Goal: Contribute content: Contribute content

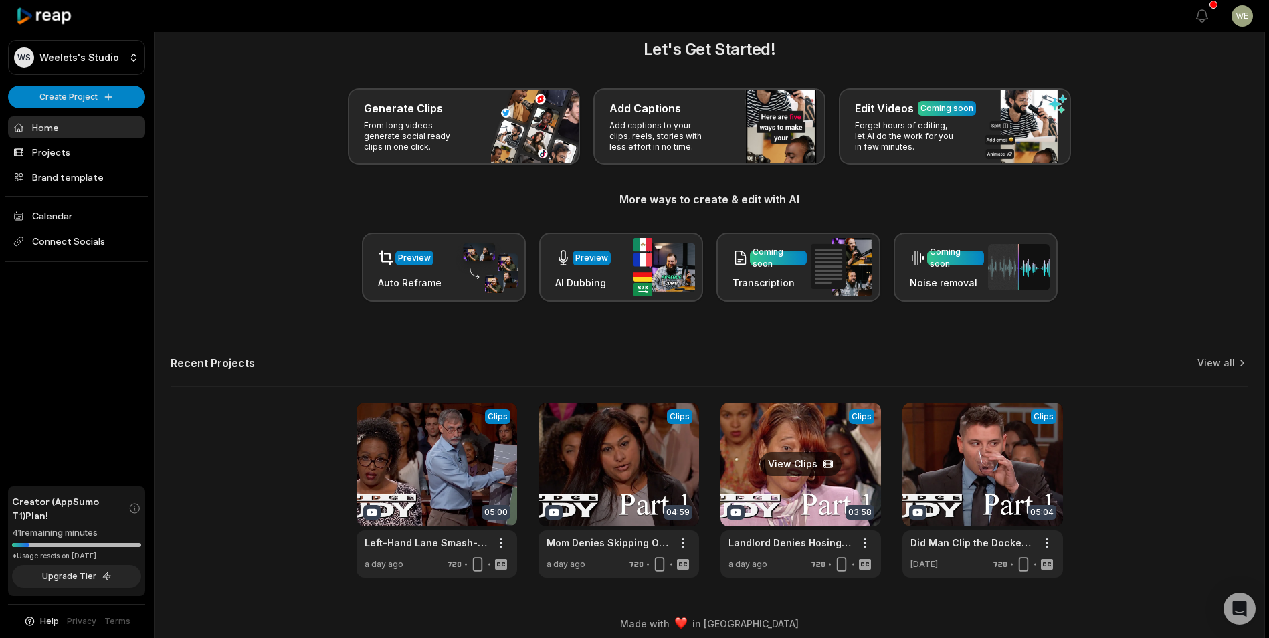
scroll to position [29, 0]
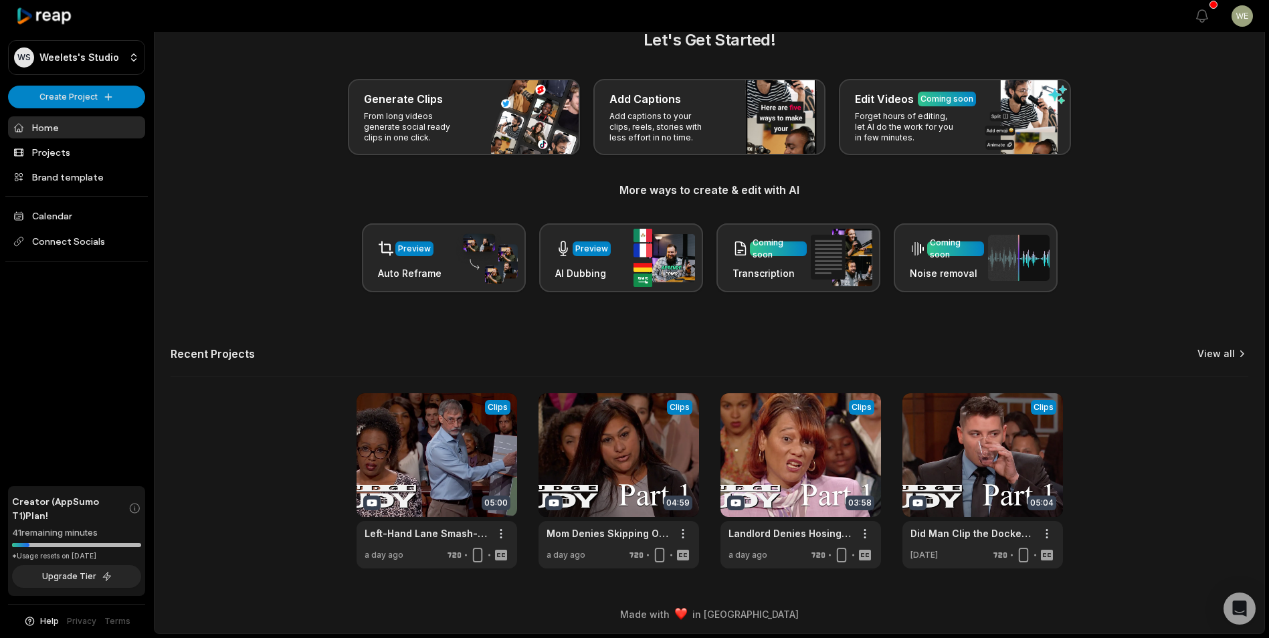
click at [1225, 354] on link "View all" at bounding box center [1215, 353] width 37 height 13
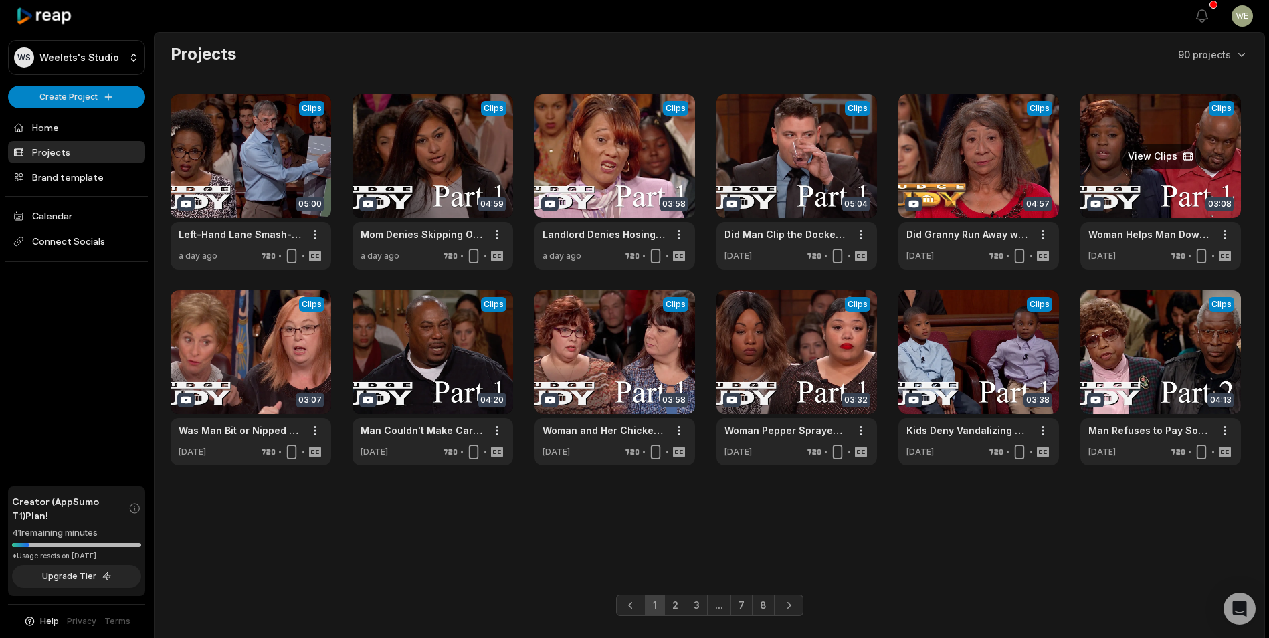
click at [1185, 175] on link at bounding box center [1160, 181] width 160 height 175
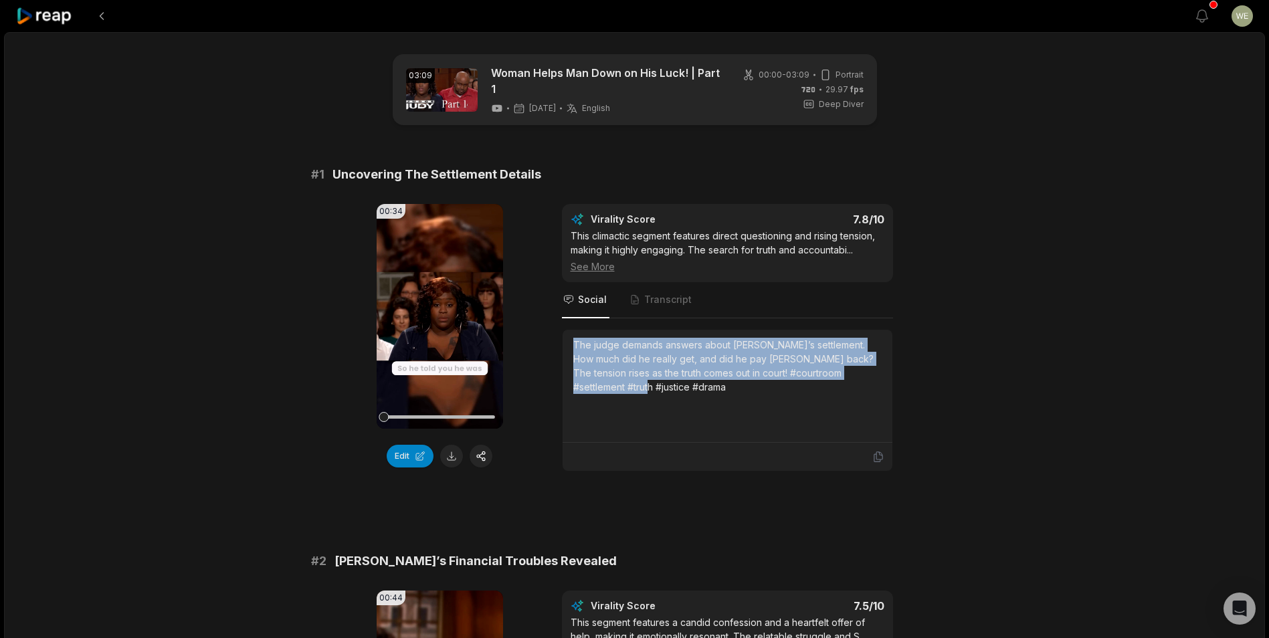
drag, startPoint x: 574, startPoint y: 346, endPoint x: 647, endPoint y: 387, distance: 84.1
click at [647, 387] on div "The judge demands answers about [PERSON_NAME]’s settlement. How much did he rea…" at bounding box center [727, 366] width 308 height 56
drag, startPoint x: 647, startPoint y: 388, endPoint x: 608, endPoint y: 376, distance: 40.4
copy div "The judge demands answers about [PERSON_NAME]’s settlement. How much did he rea…"
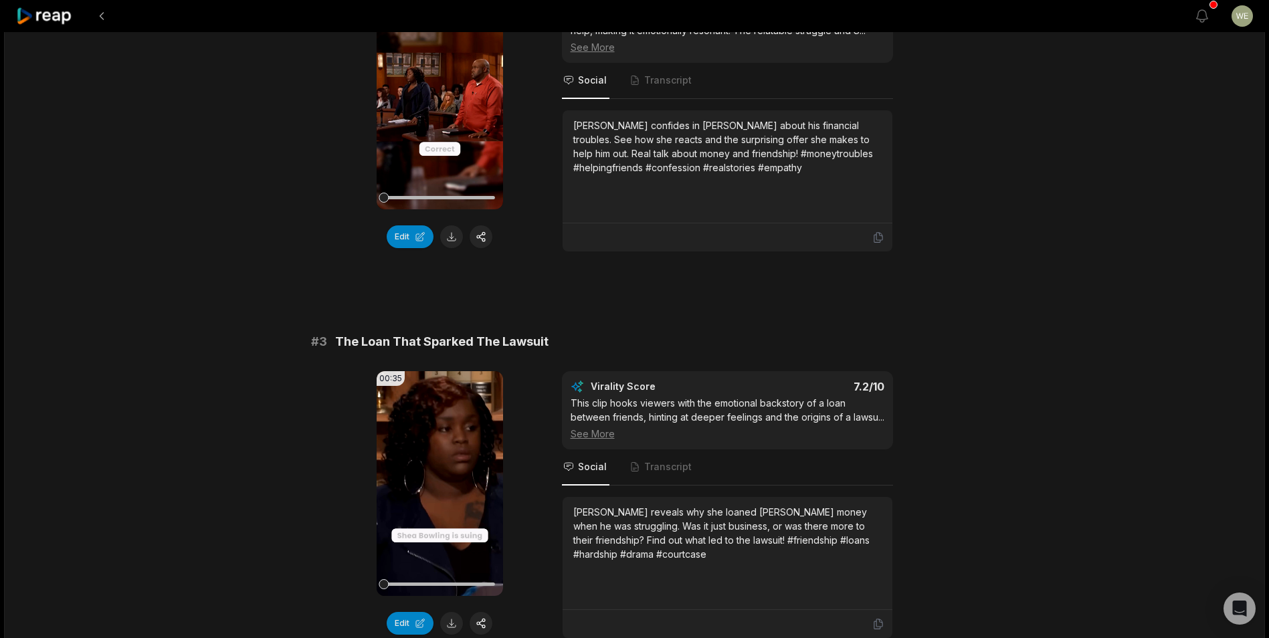
scroll to position [736, 0]
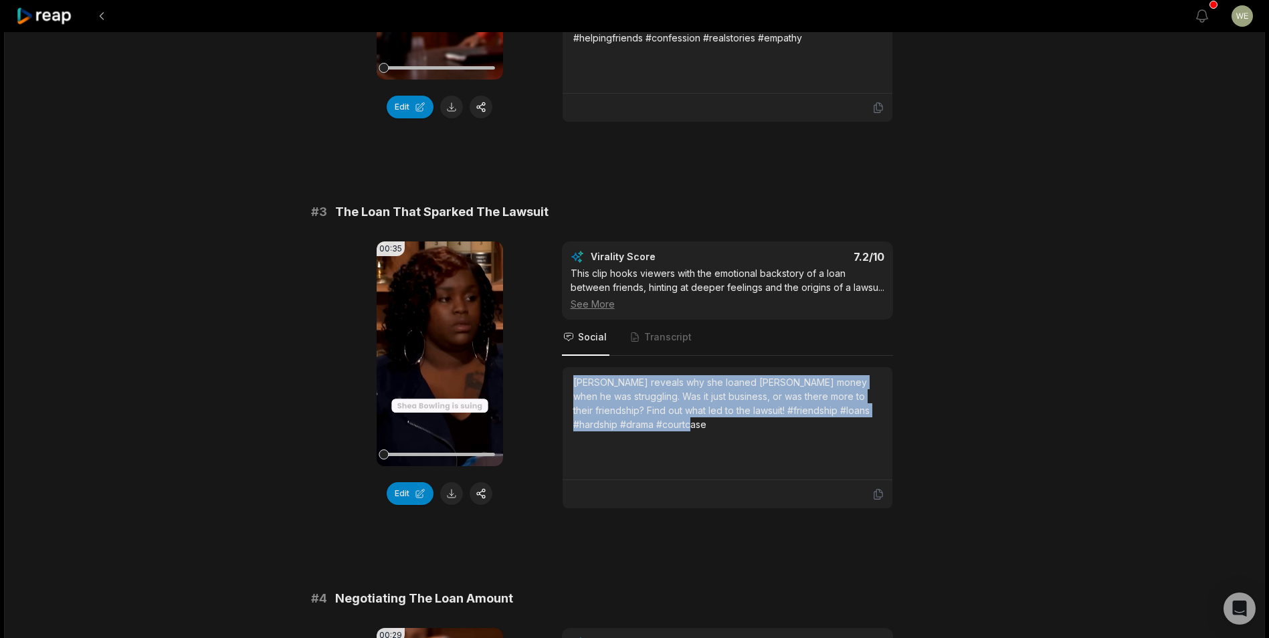
drag, startPoint x: 574, startPoint y: 395, endPoint x: 728, endPoint y: 436, distance: 159.1
click at [728, 431] on div "[PERSON_NAME] reveals why she loaned [PERSON_NAME] money when he was struggling…" at bounding box center [727, 403] width 308 height 56
drag, startPoint x: 728, startPoint y: 436, endPoint x: 669, endPoint y: 432, distance: 59.0
copy div "[PERSON_NAME] reveals why she loaned [PERSON_NAME] money when he was struggling…"
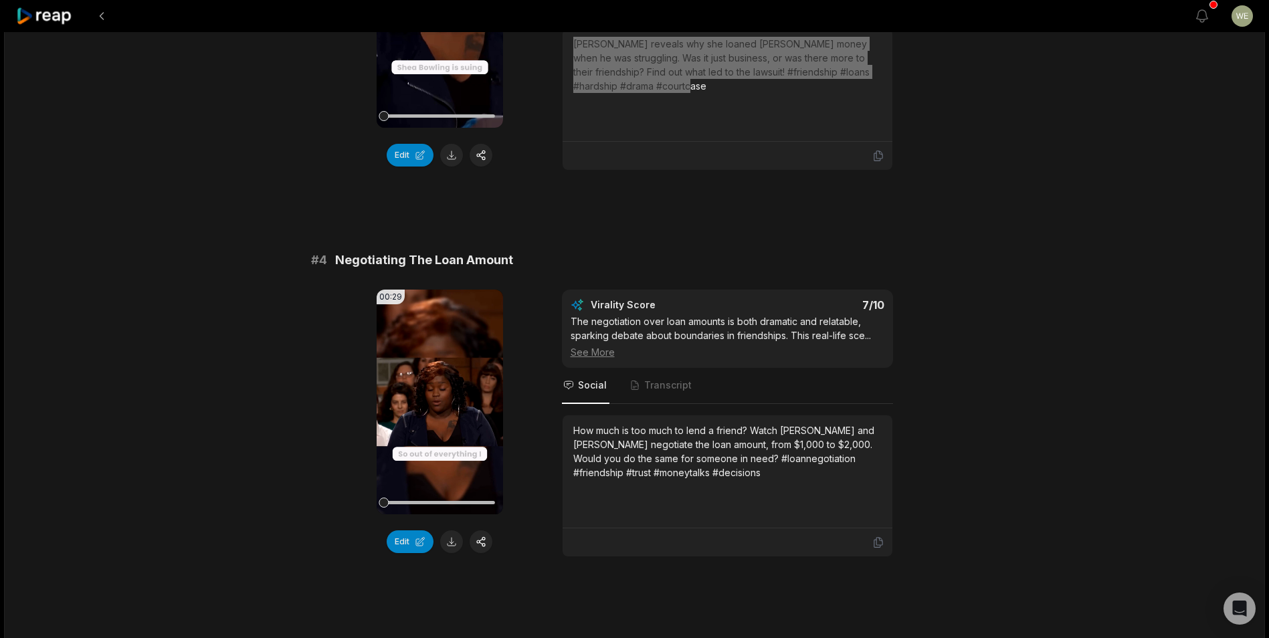
scroll to position [1204, 0]
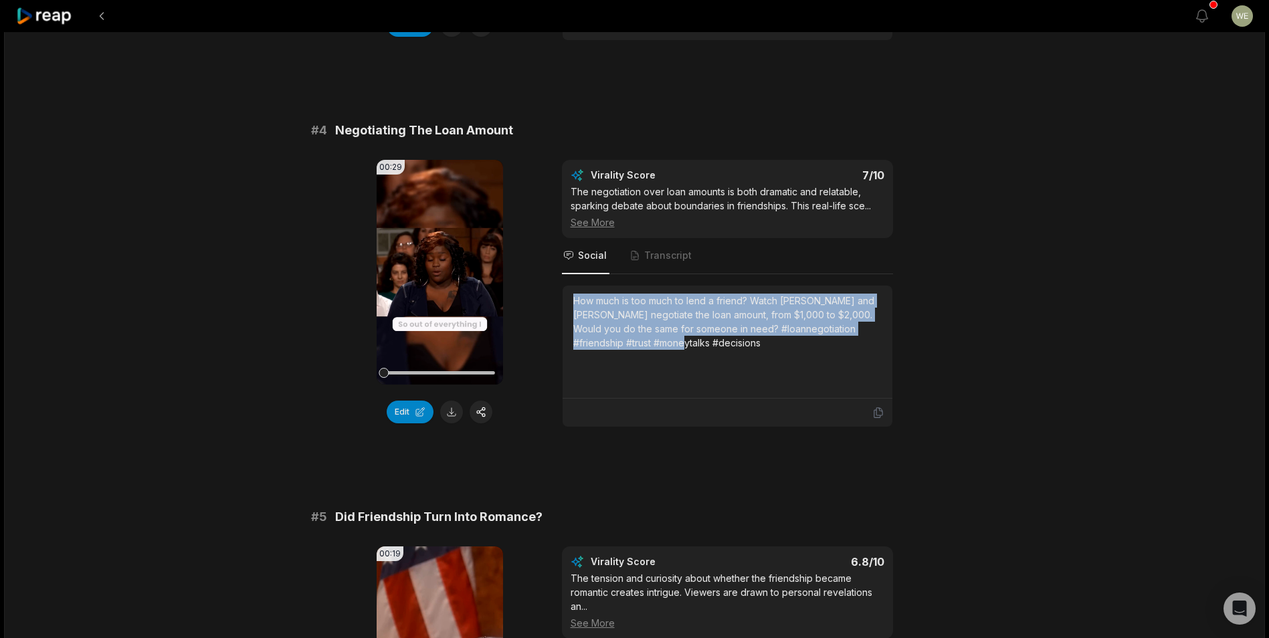
drag, startPoint x: 570, startPoint y: 310, endPoint x: 711, endPoint y: 359, distance: 149.3
click at [711, 359] on div "How much is too much to lend a friend? Watch [PERSON_NAME] and [PERSON_NAME] ne…" at bounding box center [727, 342] width 330 height 113
copy div "How much is too much to lend a friend? Watch [PERSON_NAME] and [PERSON_NAME] ne…"
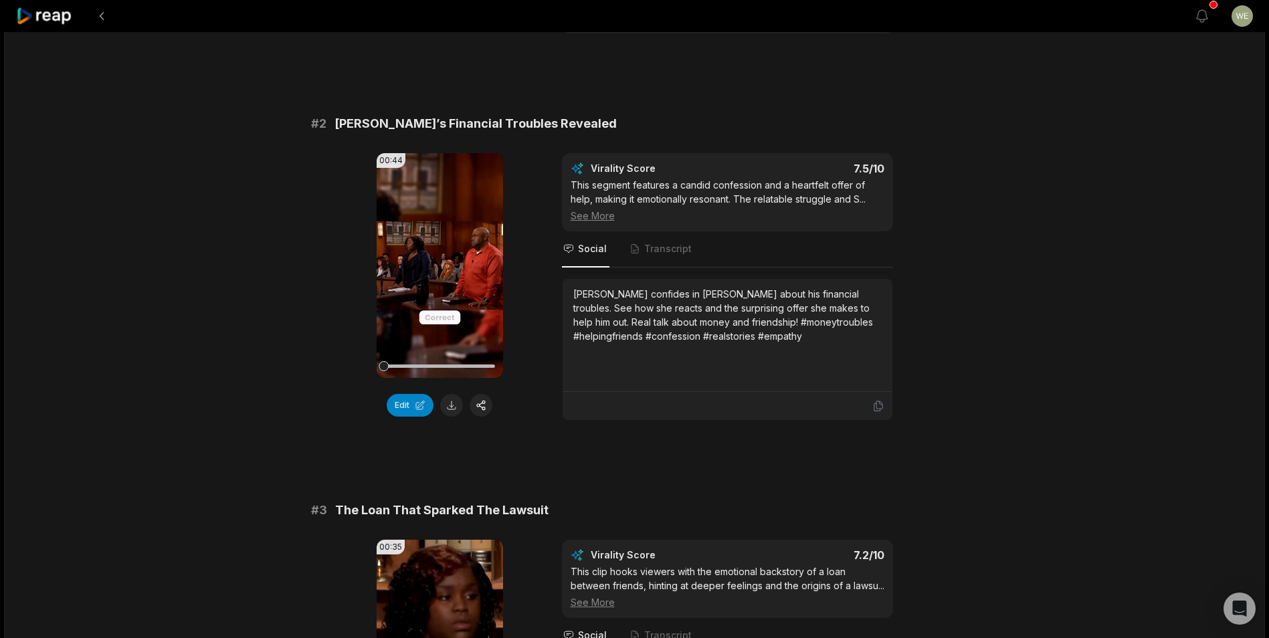
scroll to position [237, 0]
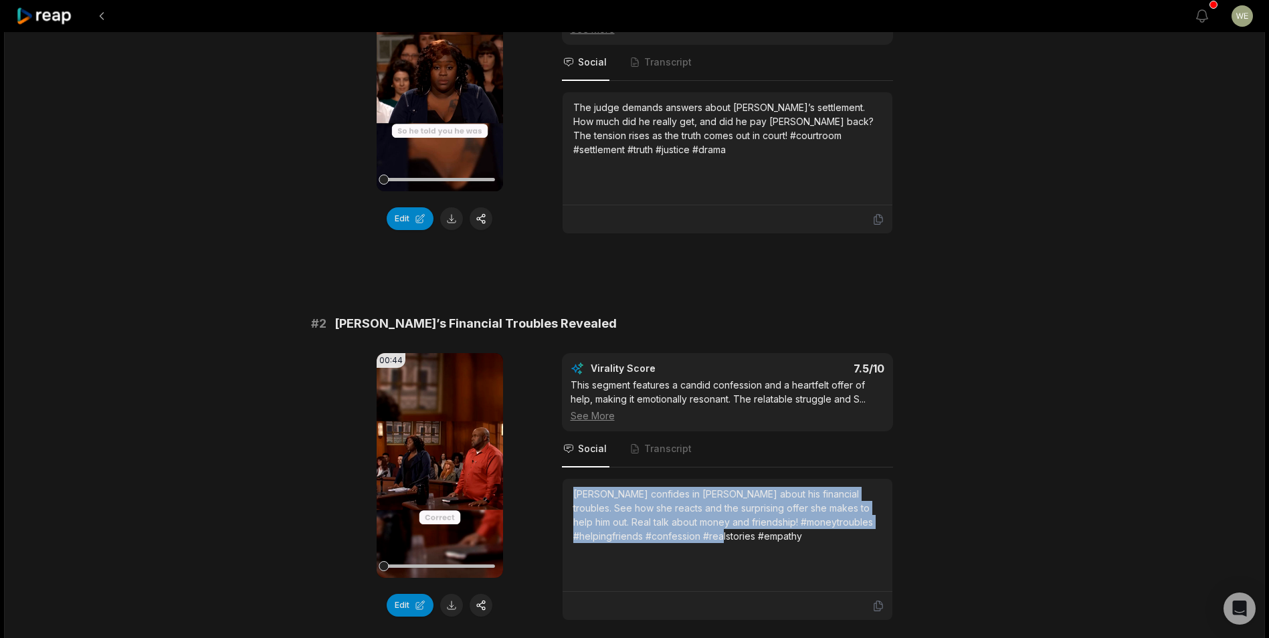
drag, startPoint x: 573, startPoint y: 492, endPoint x: 777, endPoint y: 533, distance: 208.0
click at [777, 533] on div "[PERSON_NAME] confides in [PERSON_NAME] about his financial troubles. See how s…" at bounding box center [727, 515] width 308 height 56
drag, startPoint x: 777, startPoint y: 533, endPoint x: 689, endPoint y: 522, distance: 88.2
copy div "[PERSON_NAME] confides in [PERSON_NAME] about his financial troubles. See how s…"
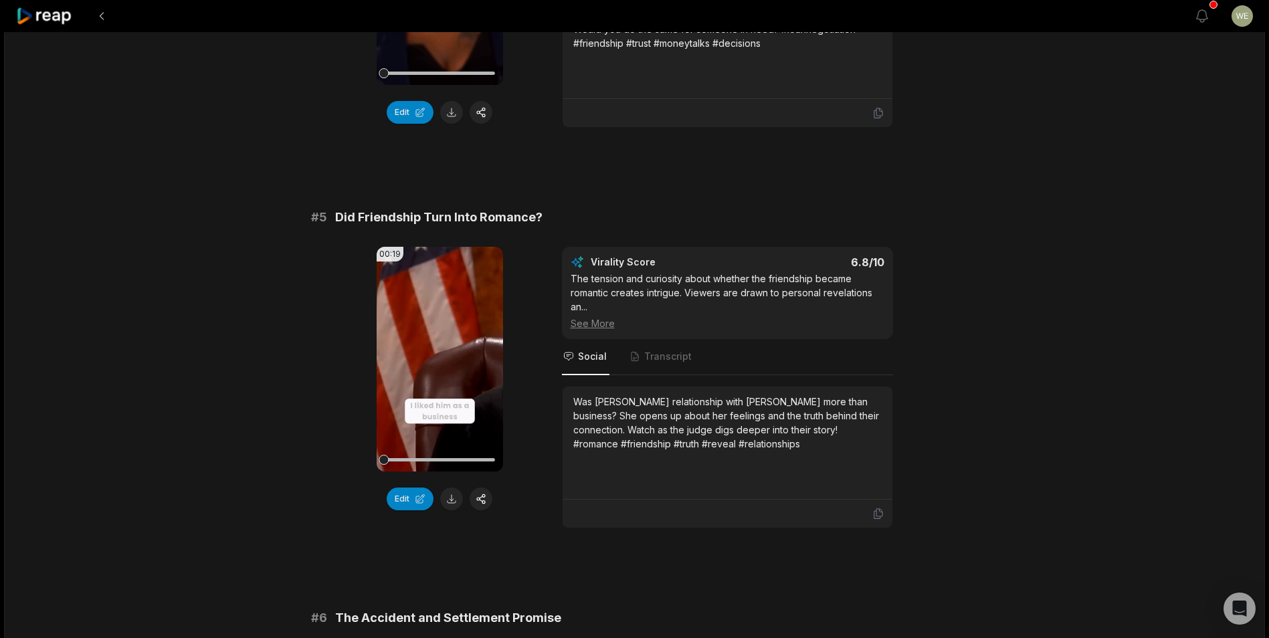
scroll to position [1605, 0]
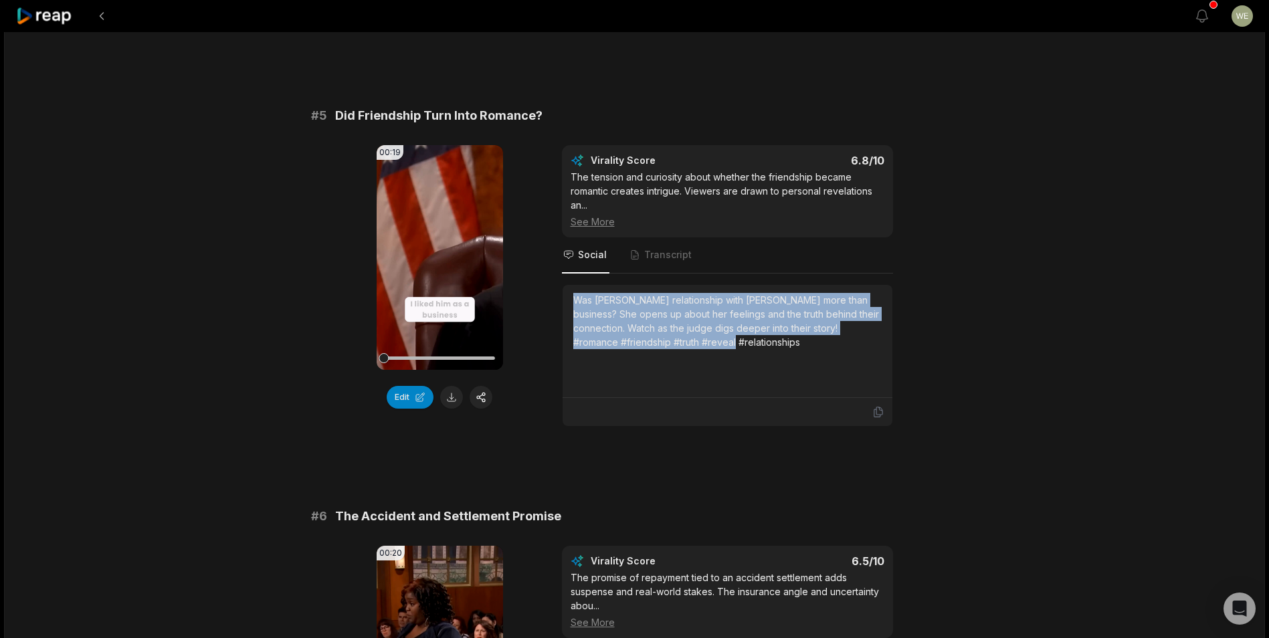
drag, startPoint x: 575, startPoint y: 312, endPoint x: 694, endPoint y: 367, distance: 131.0
click at [694, 367] on div "Was [PERSON_NAME] relationship with [PERSON_NAME] more than business? She opens…" at bounding box center [727, 341] width 308 height 96
drag, startPoint x: 694, startPoint y: 367, endPoint x: 619, endPoint y: 349, distance: 77.0
copy div "Was [PERSON_NAME] relationship with [PERSON_NAME] more than business? She opens…"
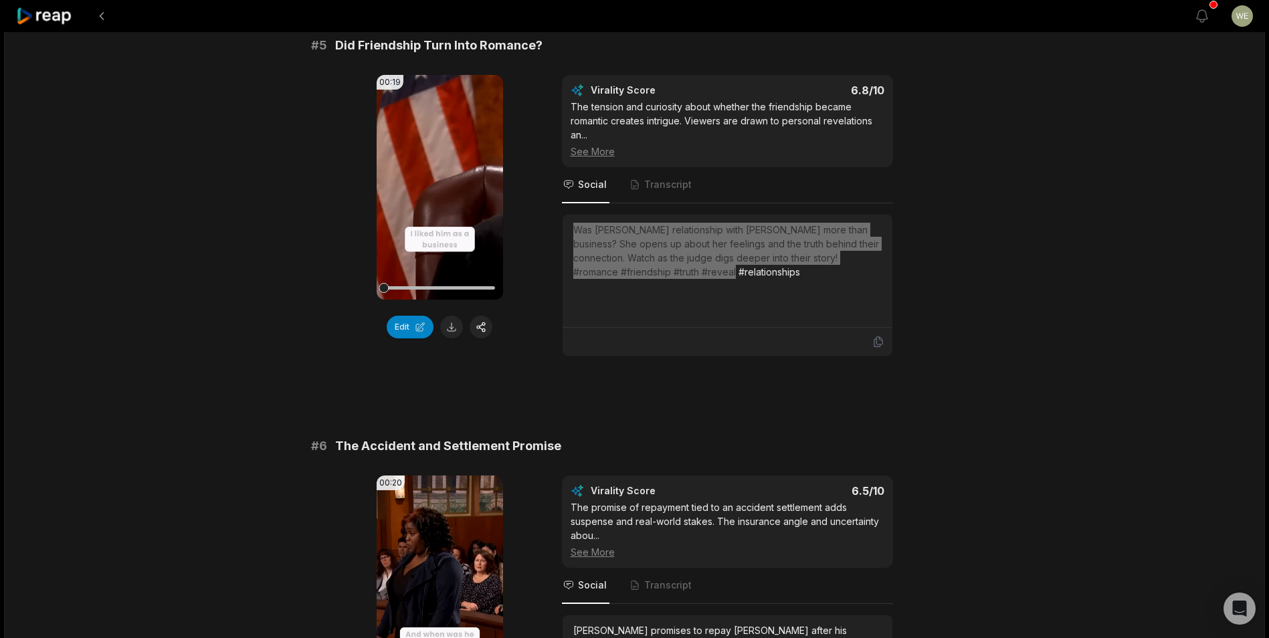
scroll to position [1805, 0]
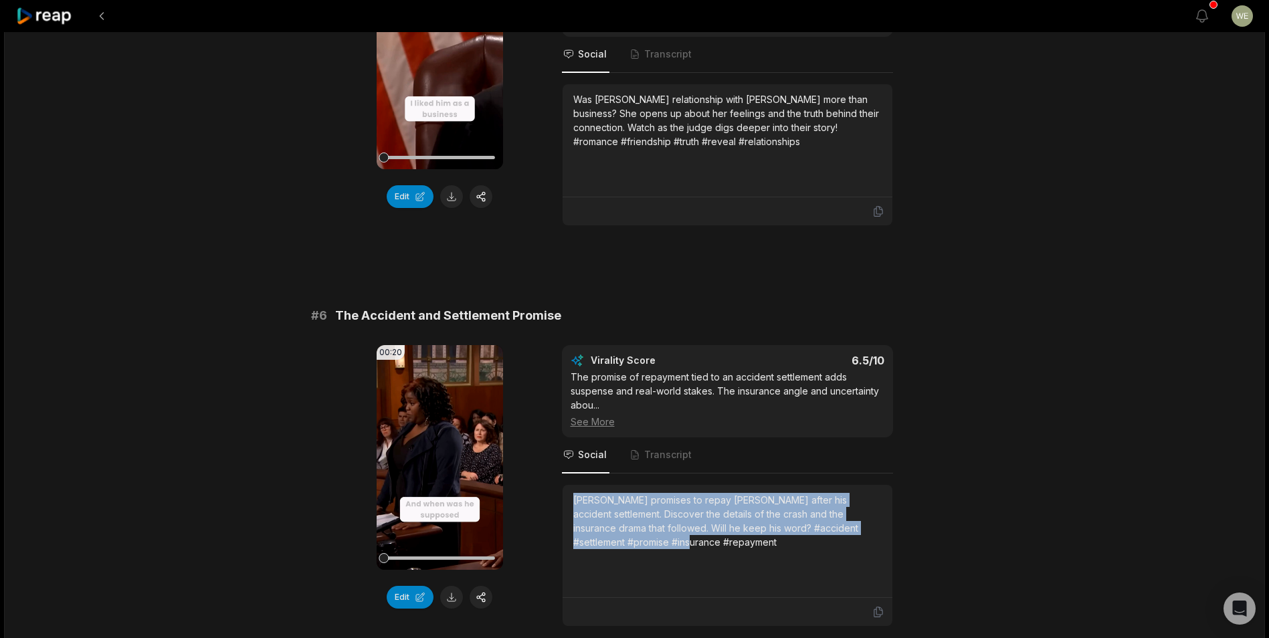
drag, startPoint x: 571, startPoint y: 509, endPoint x: 707, endPoint y: 554, distance: 143.8
click at [707, 554] on div "[PERSON_NAME] promises to repay [PERSON_NAME] after his accident settlement. Di…" at bounding box center [727, 541] width 330 height 113
drag, startPoint x: 707, startPoint y: 554, endPoint x: 621, endPoint y: 549, distance: 87.1
copy div "[PERSON_NAME] promises to repay [PERSON_NAME] after his accident settlement. Di…"
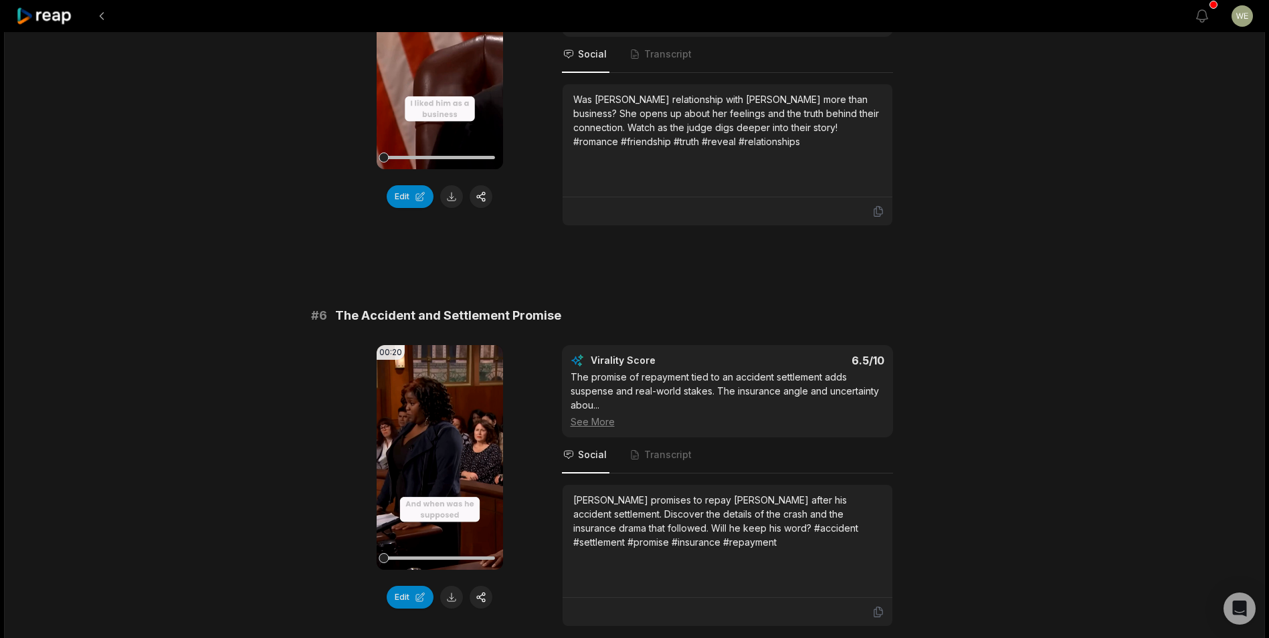
drag, startPoint x: 615, startPoint y: 536, endPoint x: 666, endPoint y: 332, distance: 209.7
click at [650, 325] on div "# 6 The Accident and Settlement Promise" at bounding box center [634, 315] width 647 height 19
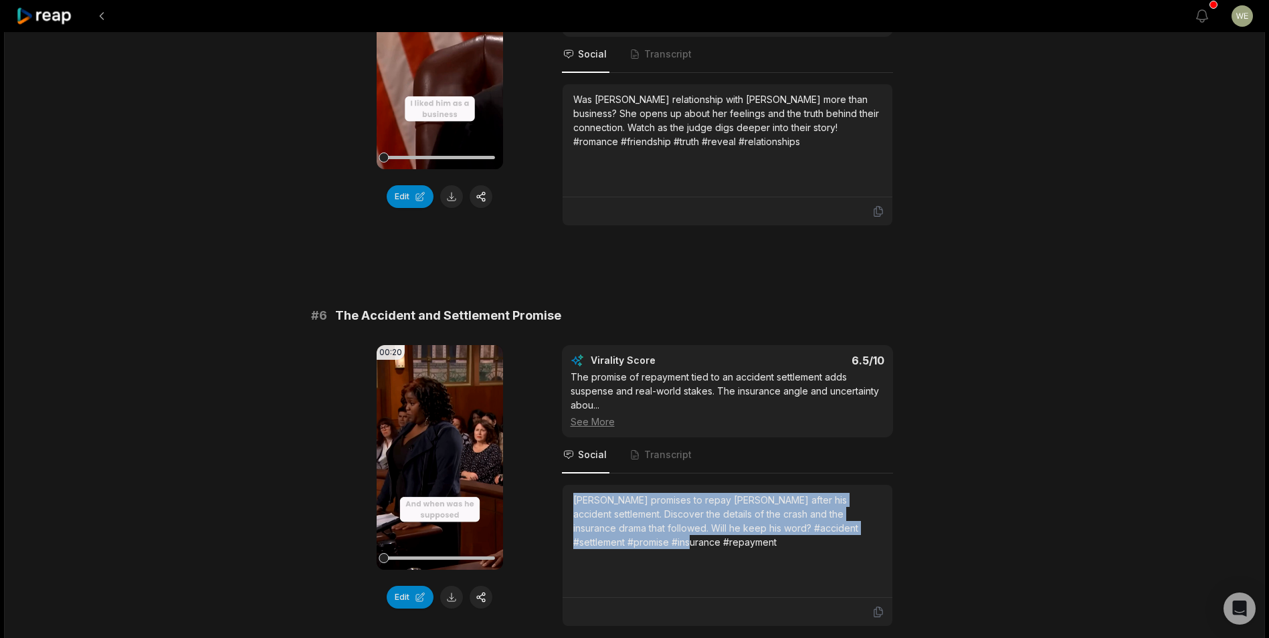
drag, startPoint x: 568, startPoint y: 511, endPoint x: 722, endPoint y: 559, distance: 161.8
click at [722, 559] on div "[PERSON_NAME] promises to repay [PERSON_NAME] after his accident settlement. Di…" at bounding box center [727, 541] width 330 height 113
drag, startPoint x: 722, startPoint y: 559, endPoint x: 667, endPoint y: 550, distance: 55.5
copy div "[PERSON_NAME] promises to repay [PERSON_NAME] after his accident settlement. Di…"
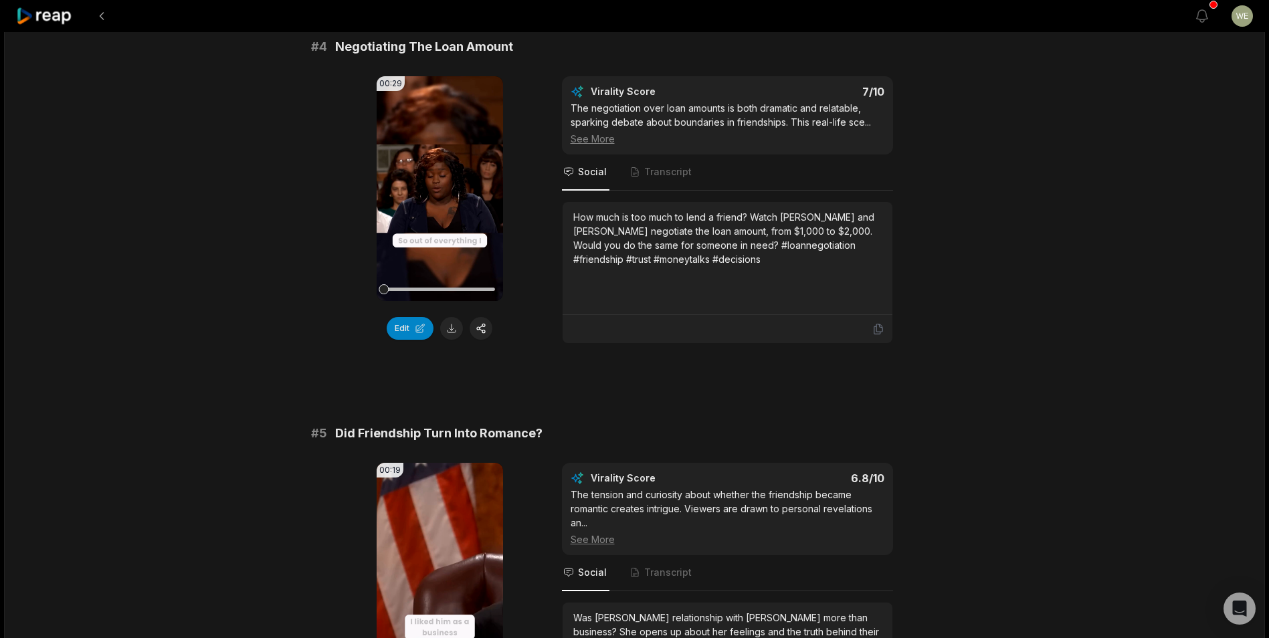
scroll to position [1174, 0]
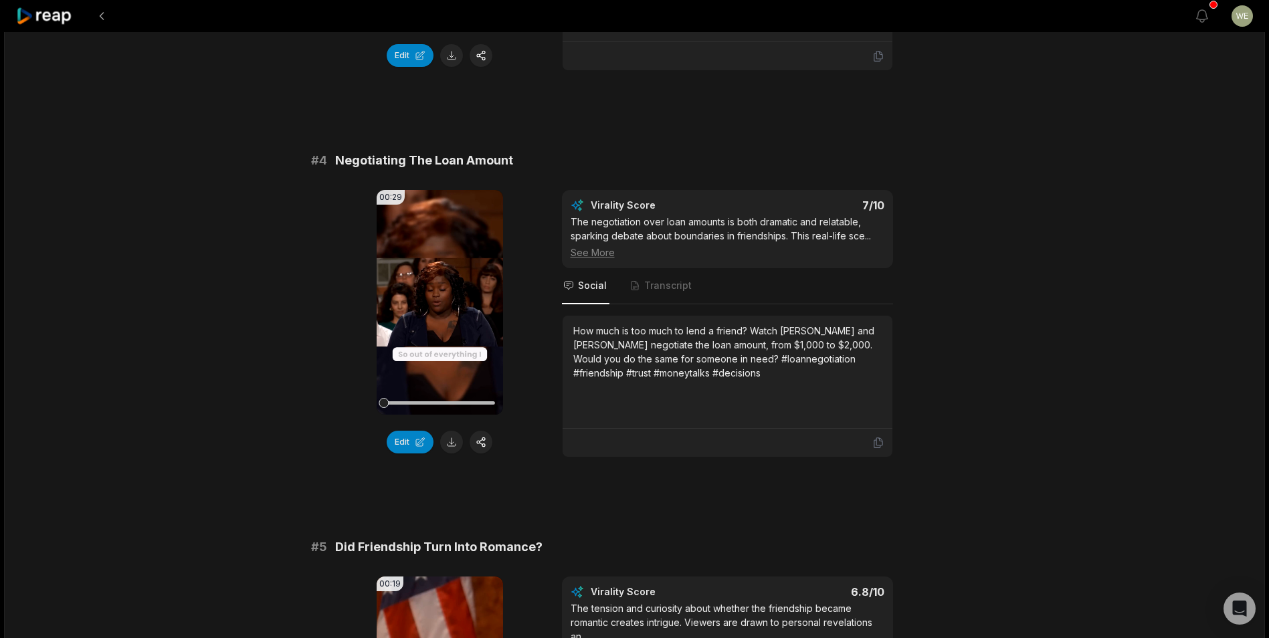
click at [58, 17] on icon at bounding box center [44, 16] width 57 height 18
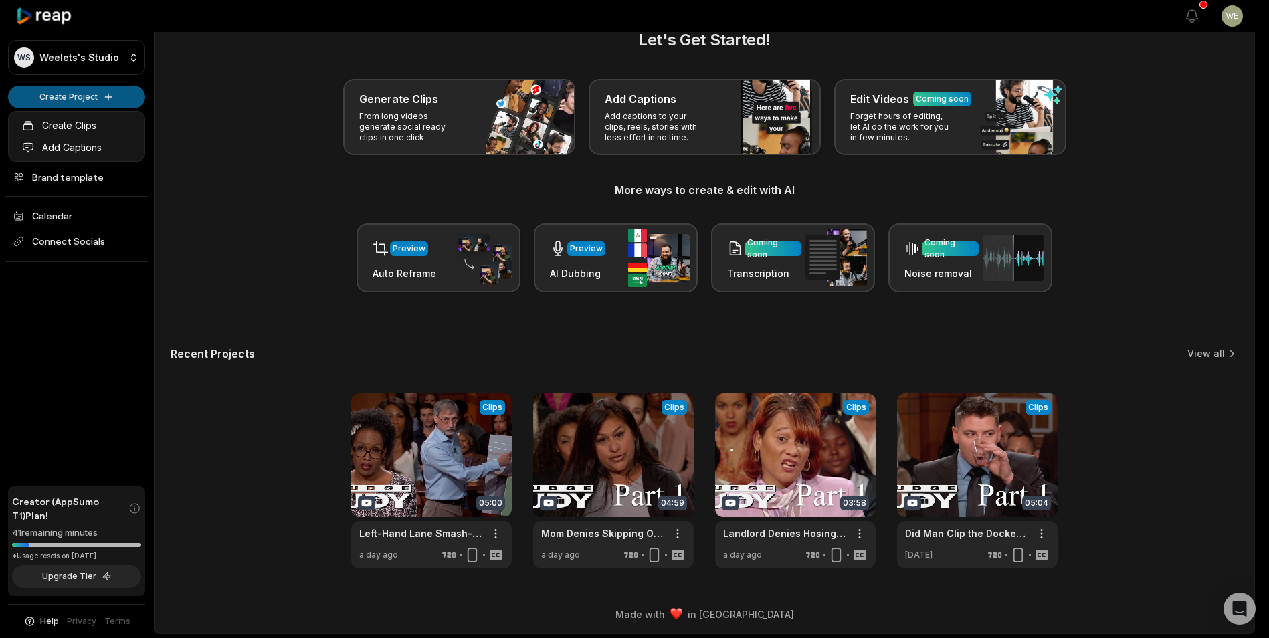
click at [68, 98] on html "WS Weelets's Studio Create Project Home Projects Brand template Calendar Connec…" at bounding box center [634, 290] width 1269 height 638
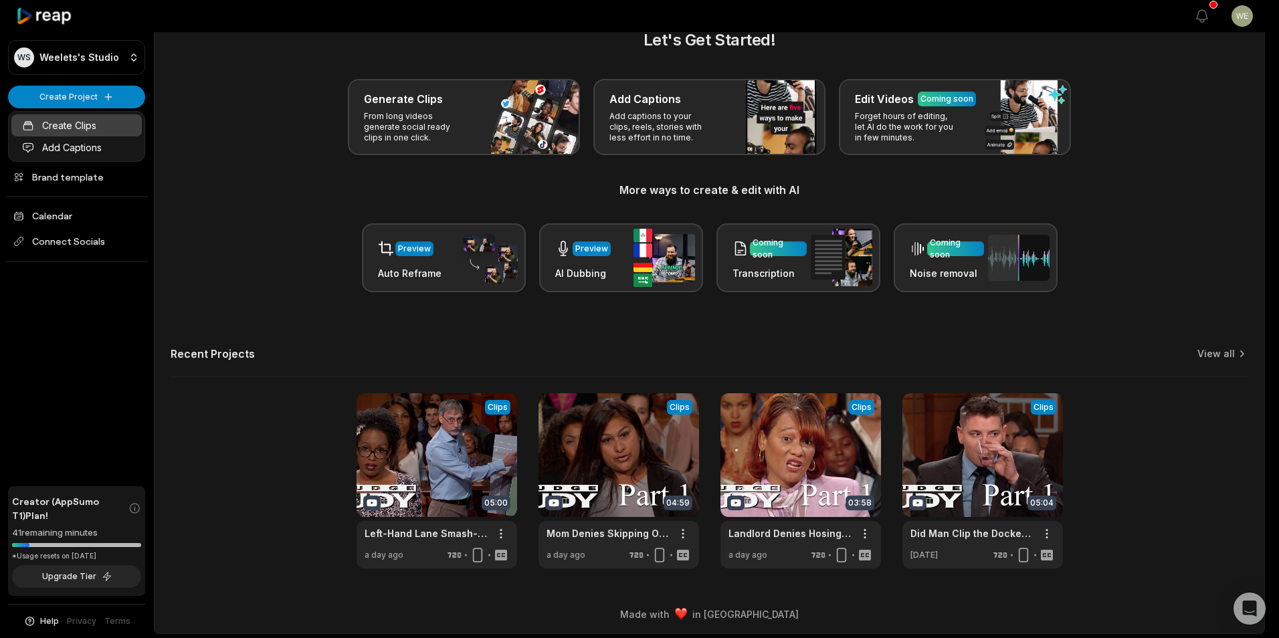
click at [58, 130] on link "Create Clips" at bounding box center [76, 125] width 130 height 22
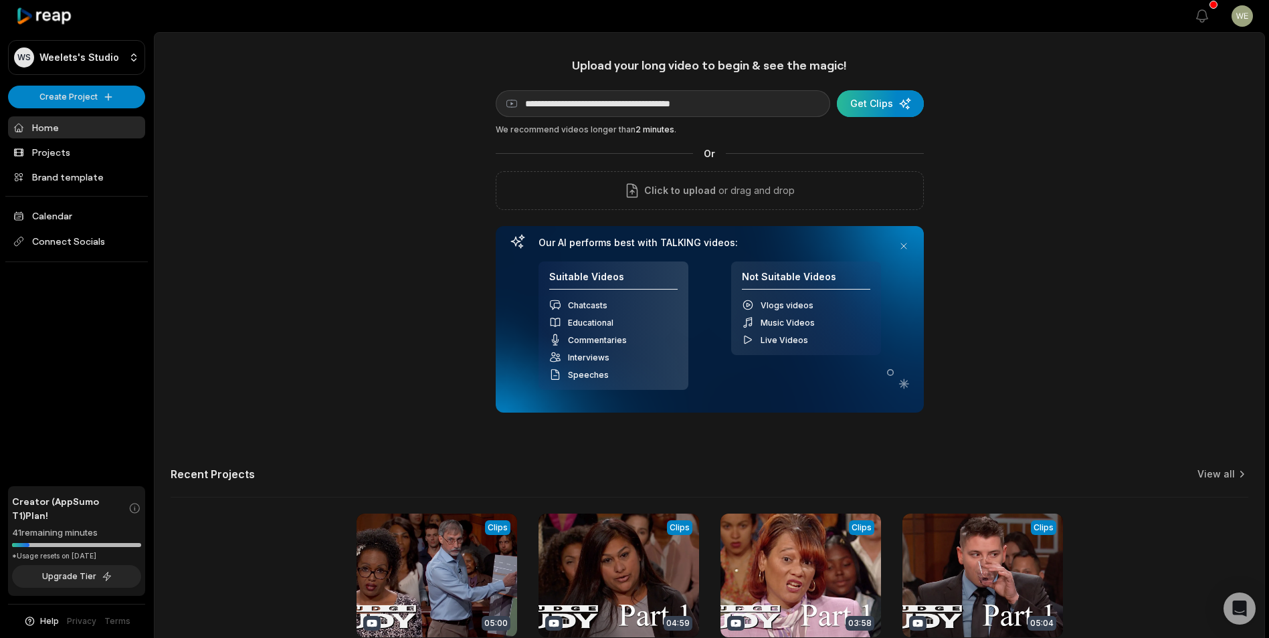
type input "**********"
click at [879, 104] on div "submit" at bounding box center [880, 103] width 87 height 27
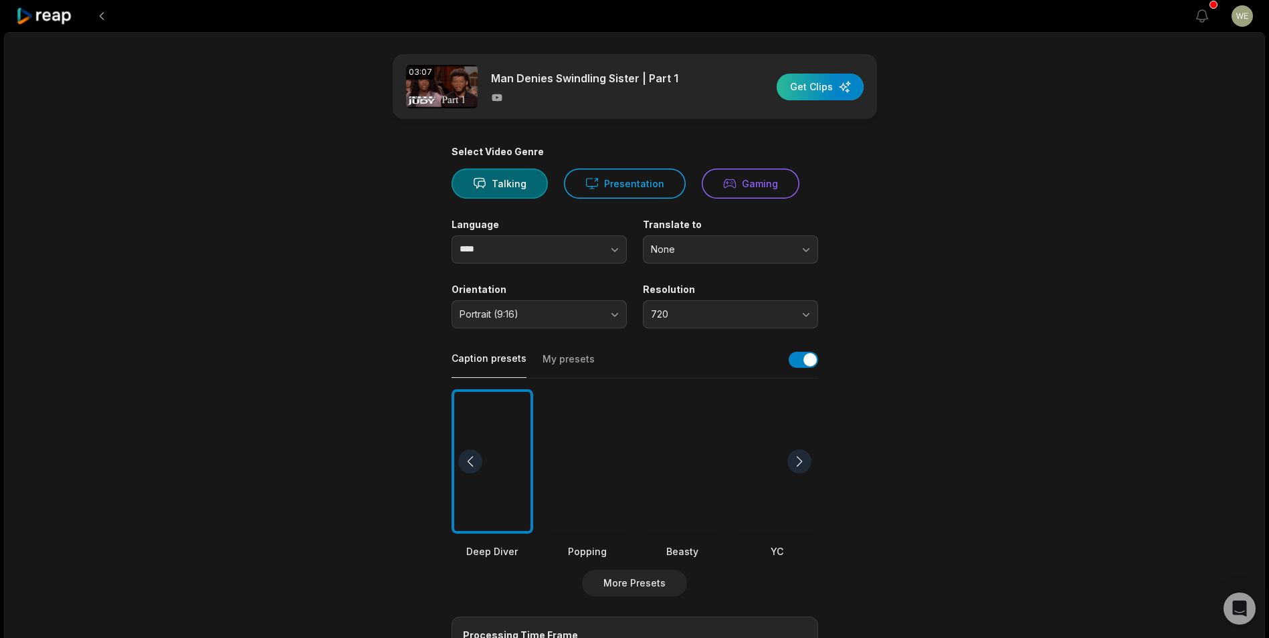
click at [845, 91] on div "button" at bounding box center [819, 87] width 87 height 27
